Goal: Task Accomplishment & Management: Manage account settings

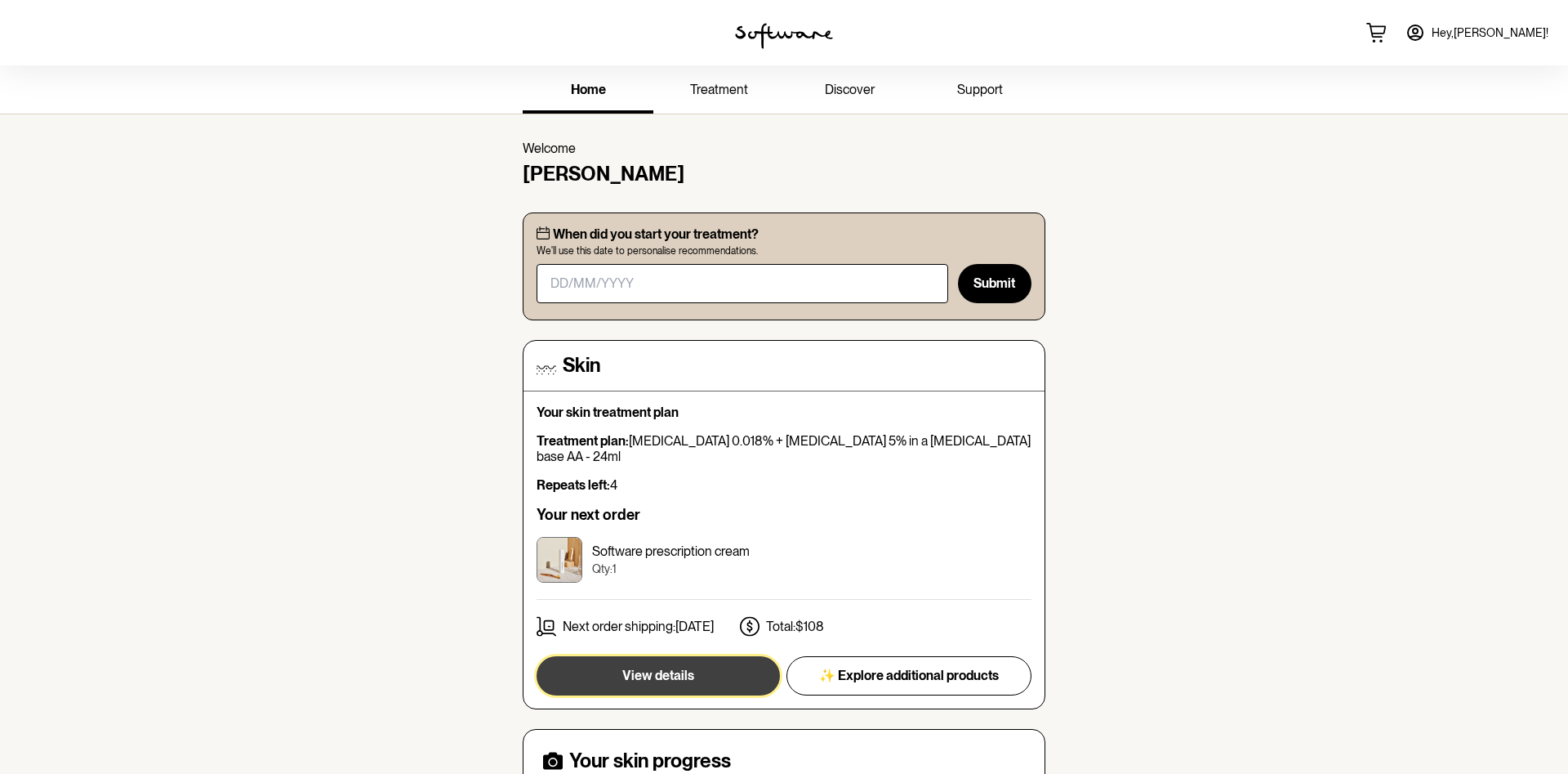
click at [645, 668] on span "View details" at bounding box center [658, 675] width 72 height 16
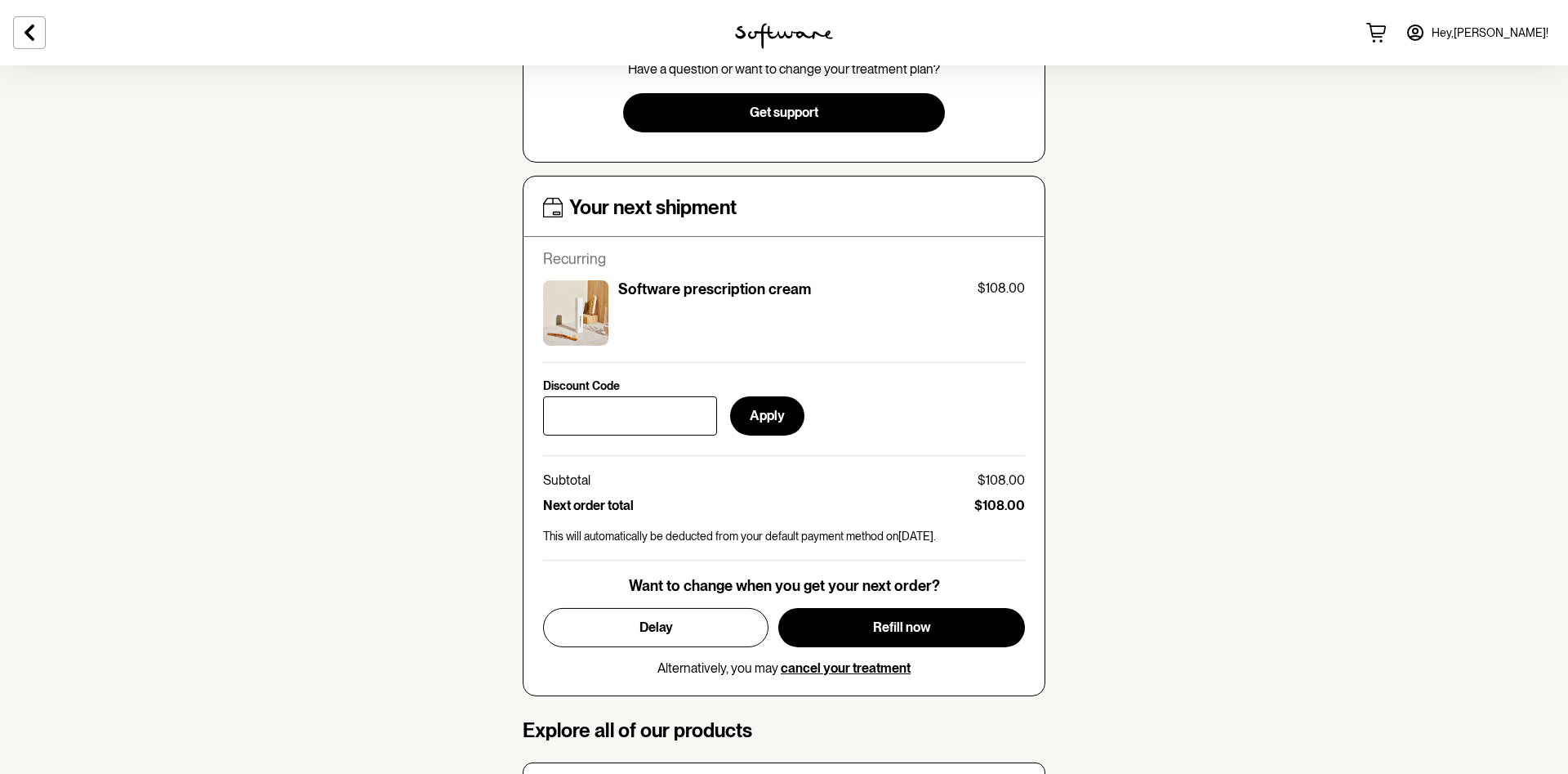
scroll to position [500, 0]
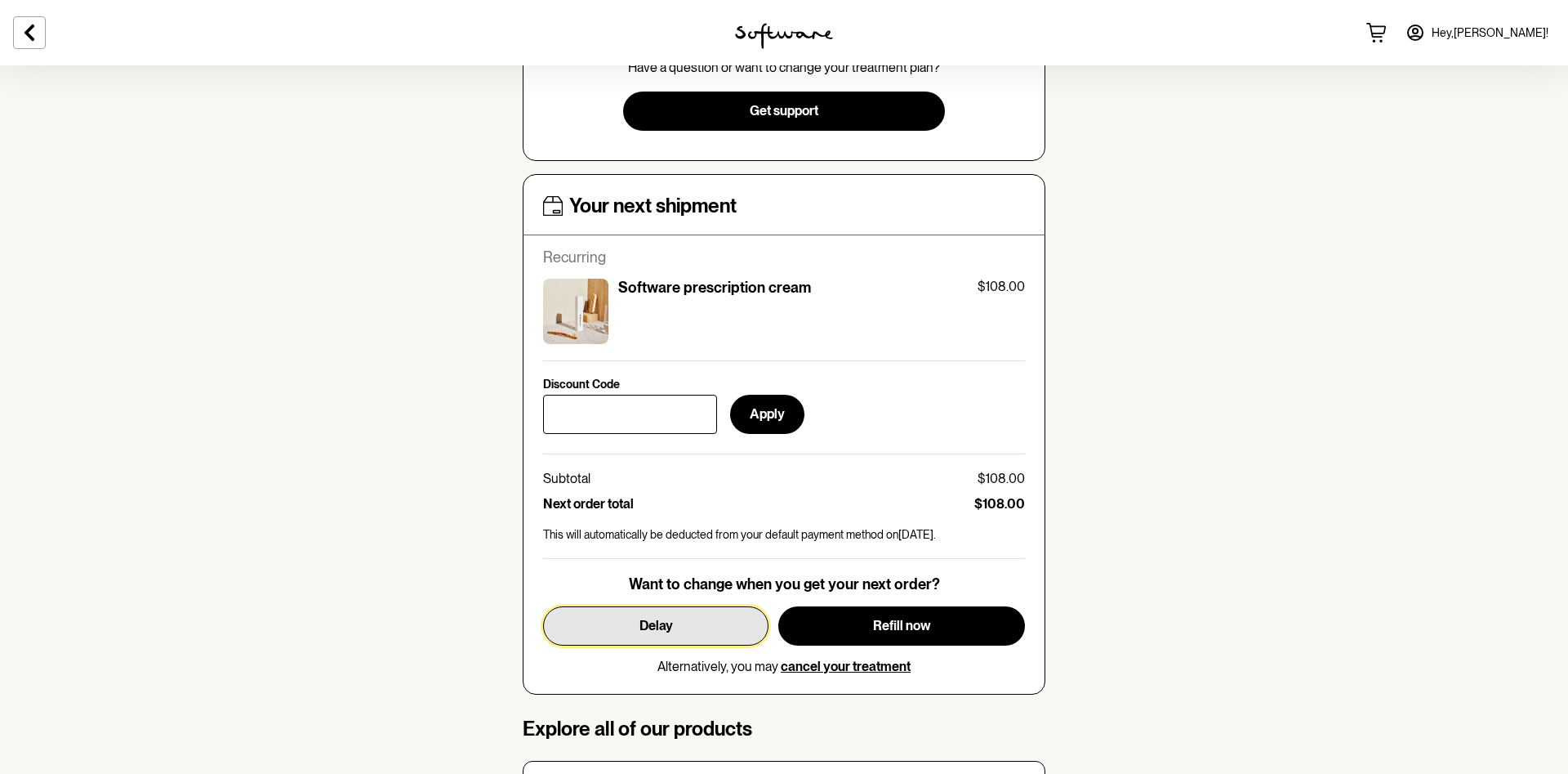
click at [653, 629] on span "Delay" at bounding box center [656, 625] width 34 height 16
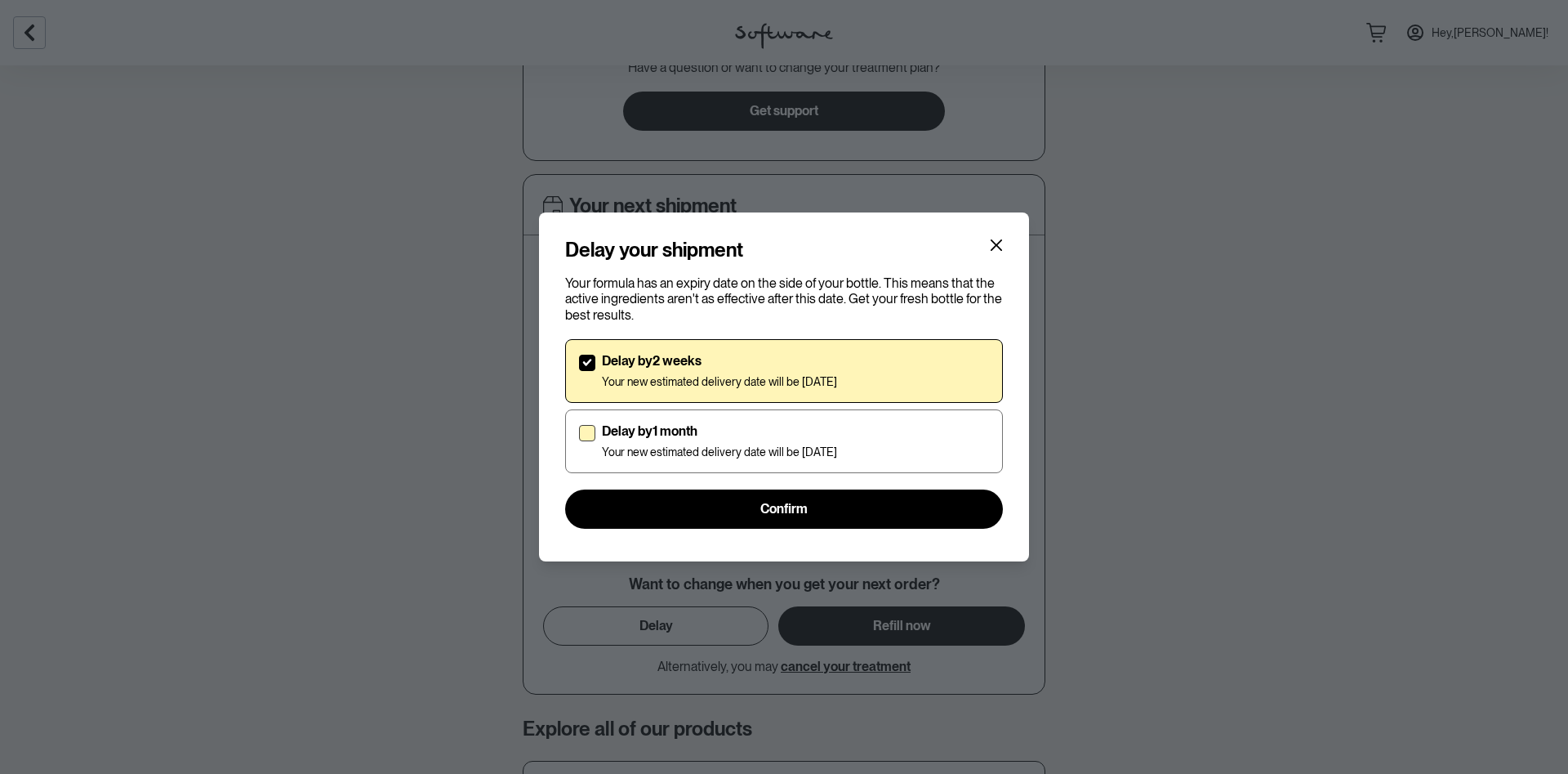
click at [586, 433] on span at bounding box center [587, 434] width 16 height 16
click at [579, 441] on input "Delay by 1 month Your new estimated delivery date will be [DATE]" at bounding box center [578, 441] width 1 height 1
checkbox input "true"
checkbox input "false"
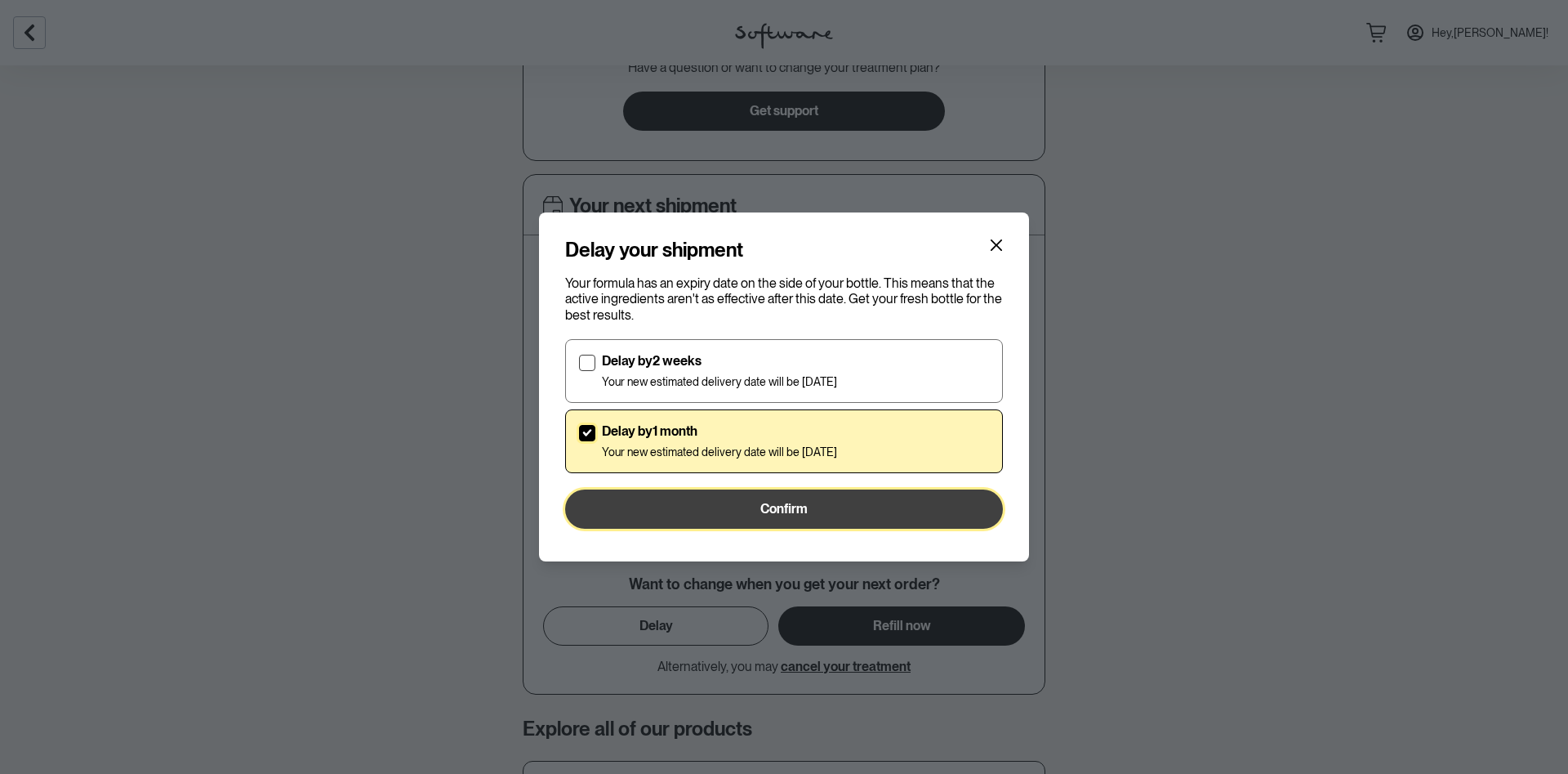
click at [785, 512] on span "Confirm" at bounding box center [784, 508] width 47 height 16
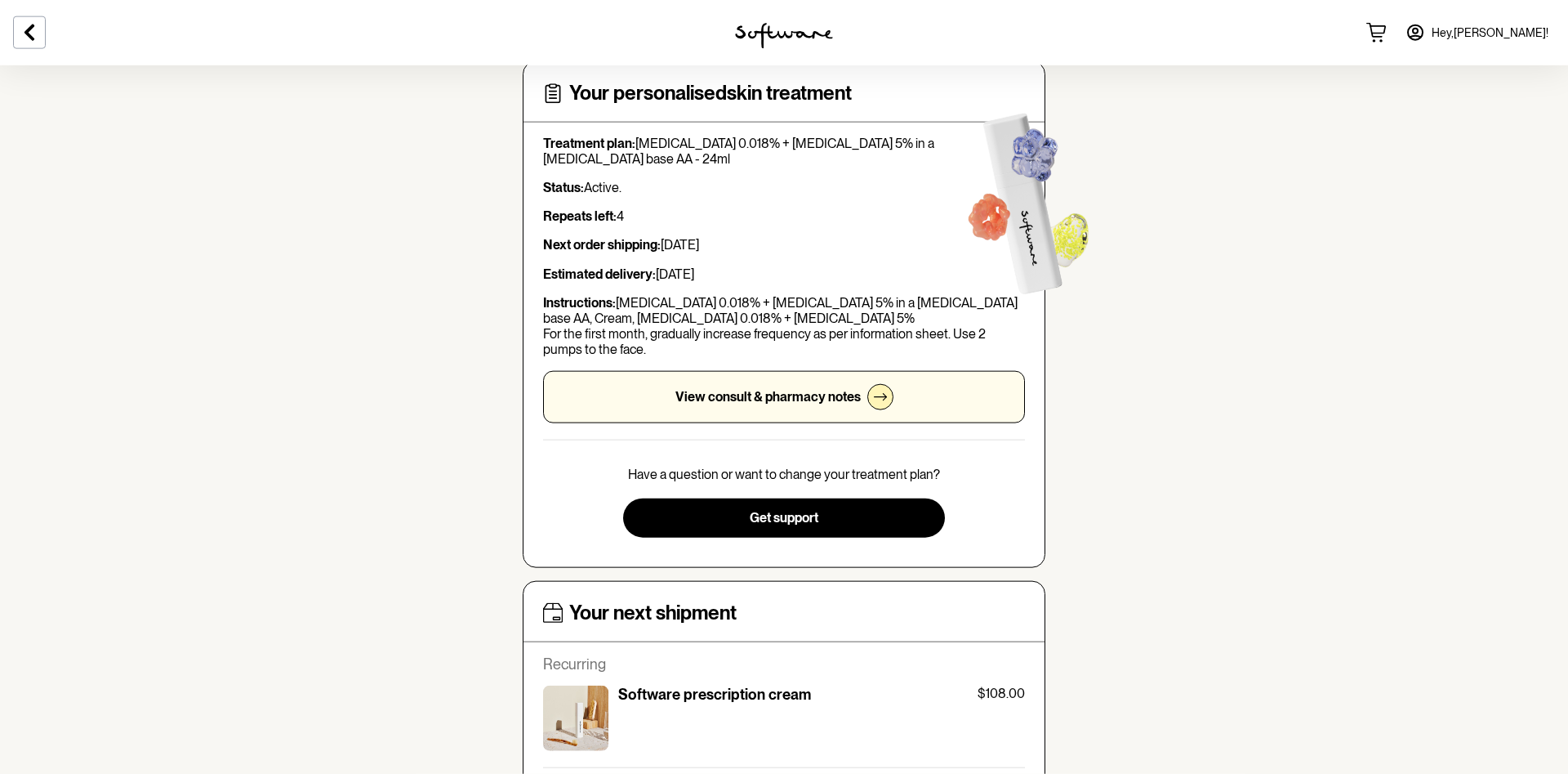
scroll to position [0, 0]
